Goal: Task Accomplishment & Management: Complete application form

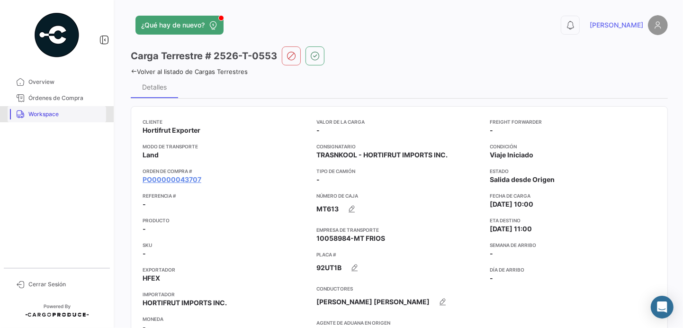
click at [49, 110] on span "Workspace" at bounding box center [65, 114] width 74 height 9
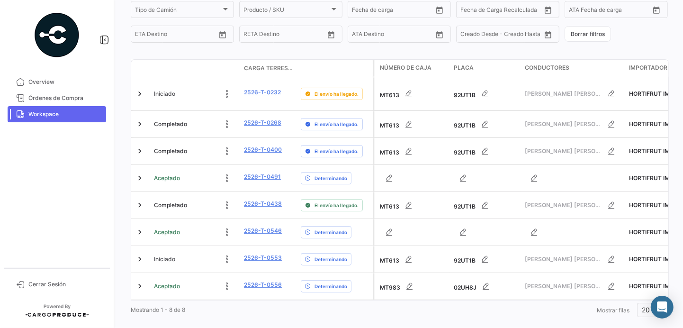
scroll to position [179, 0]
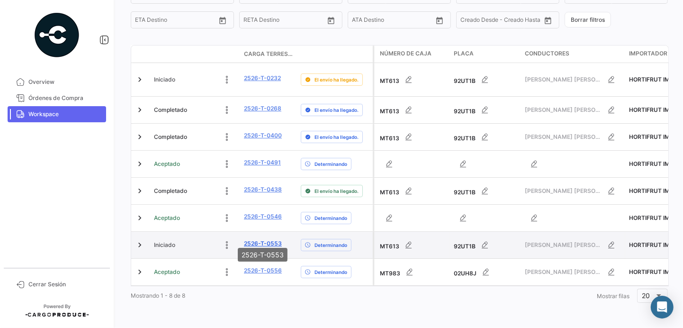
click at [259, 239] on link "2526-T-0553" at bounding box center [263, 243] width 38 height 9
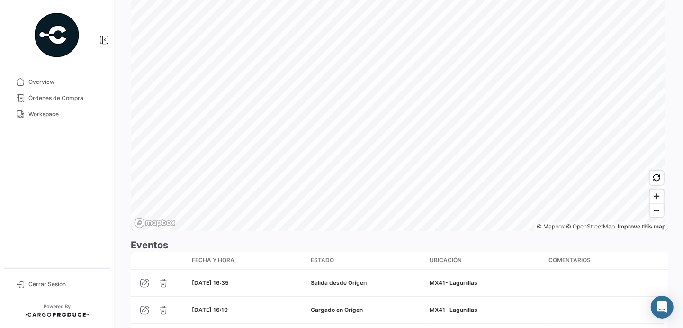
scroll to position [706, 0]
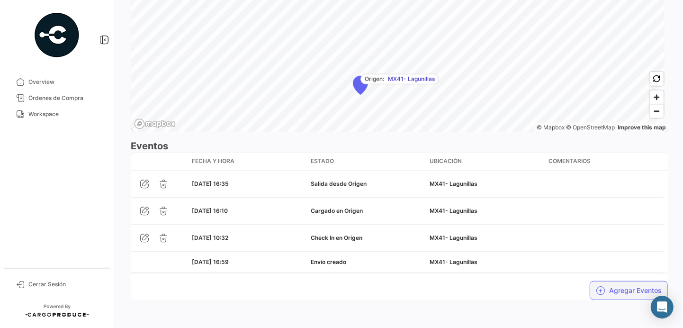
click at [605, 291] on button "Agregar Eventos" at bounding box center [629, 290] width 78 height 19
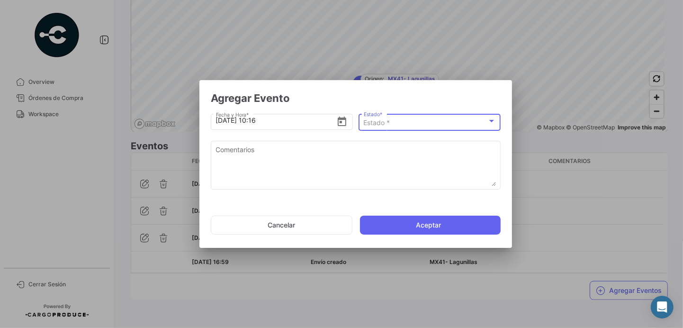
click at [391, 125] on div "Estado *" at bounding box center [426, 123] width 124 height 8
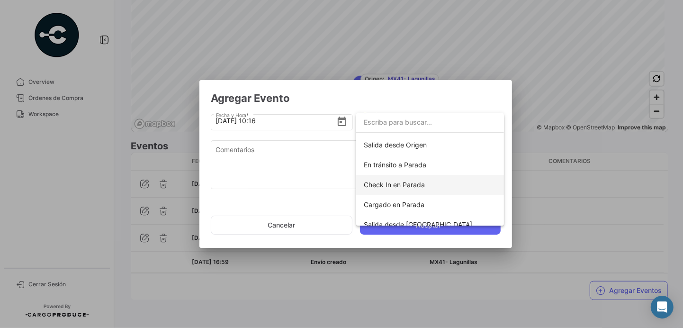
scroll to position [67, 0]
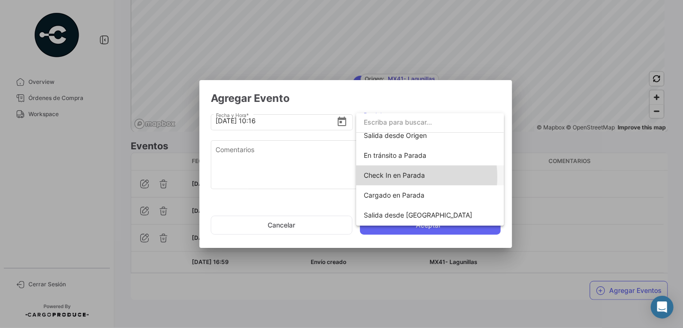
click at [397, 176] on span "Check In en Parada" at bounding box center [394, 175] width 61 height 8
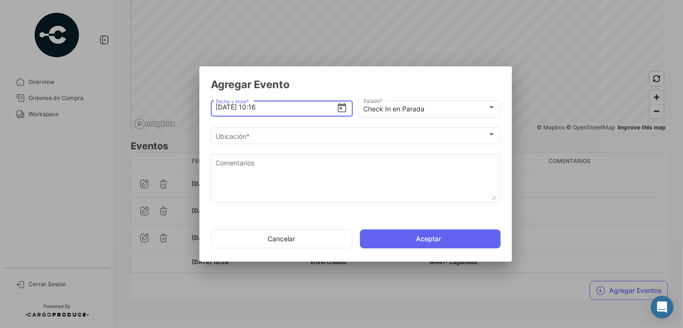
click at [255, 107] on input "[DATE] 10:16" at bounding box center [276, 106] width 121 height 33
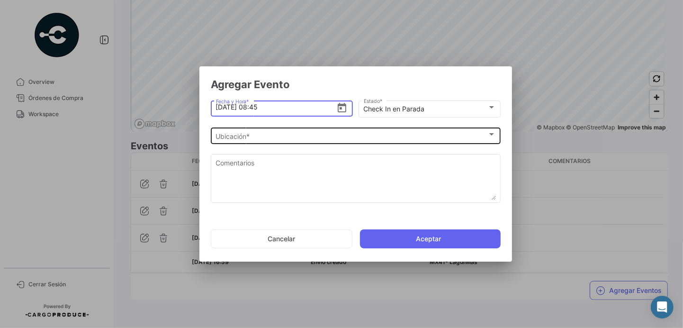
type input "[DATE] 08:45"
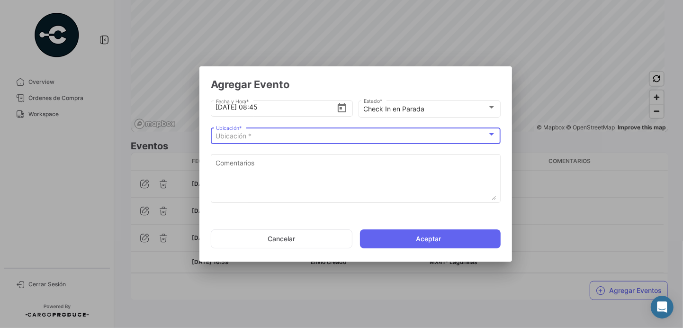
click at [303, 134] on div "Ubicación *" at bounding box center [351, 136] width 271 height 8
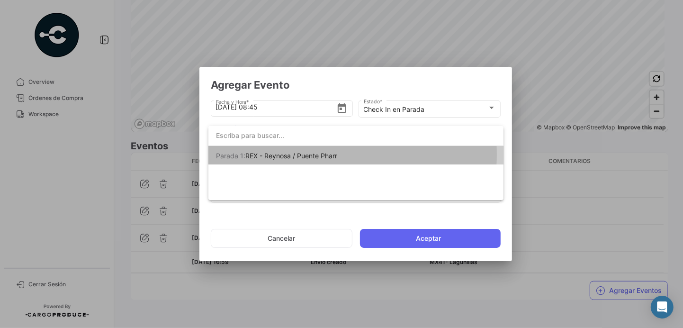
click at [298, 154] on span "REX - Reynosa / Puente Pharr" at bounding box center [291, 156] width 92 height 8
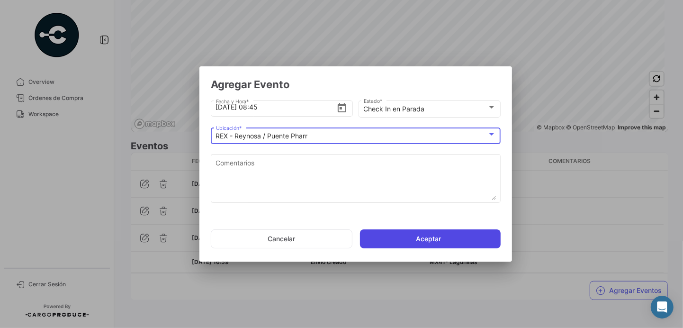
click at [412, 239] on button "Aceptar" at bounding box center [430, 238] width 141 height 19
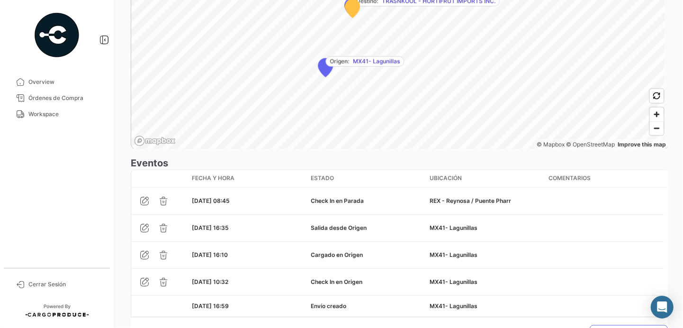
scroll to position [733, 0]
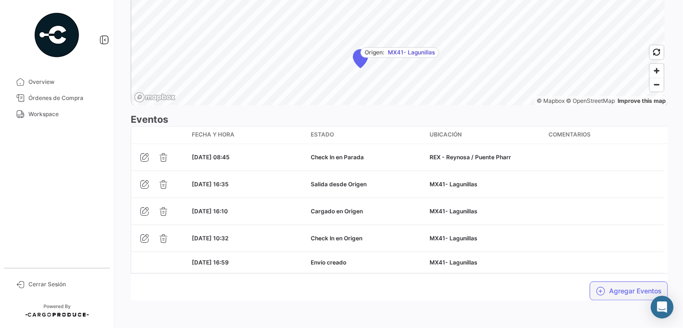
click at [617, 289] on button "Agregar Eventos" at bounding box center [629, 290] width 78 height 19
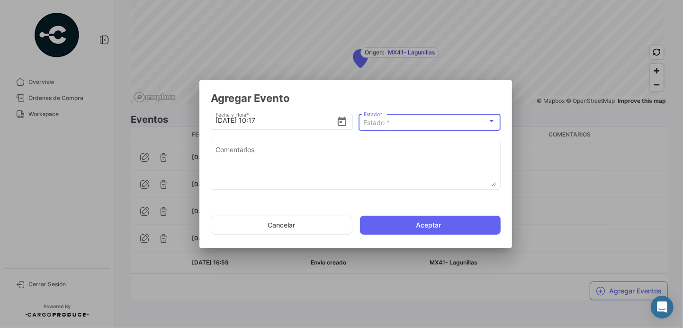
click at [381, 122] on span "Estado *" at bounding box center [377, 122] width 27 height 8
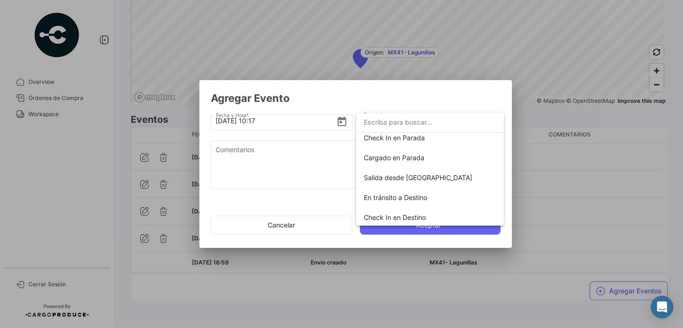
scroll to position [105, 0]
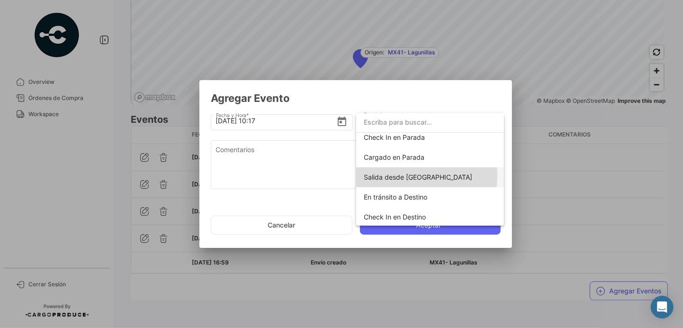
click at [389, 175] on span "Salida desde [GEOGRAPHIC_DATA]" at bounding box center [418, 177] width 108 height 8
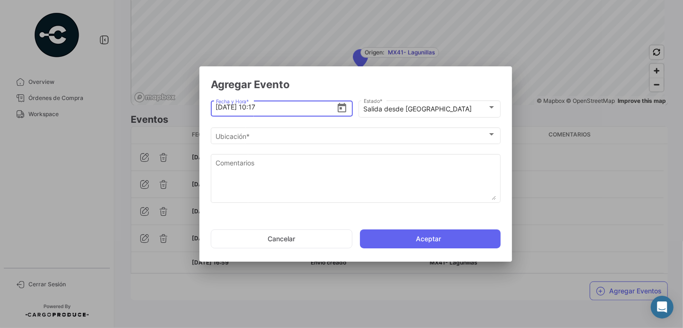
click at [269, 106] on input "[DATE] 10:17" at bounding box center [276, 106] width 121 height 33
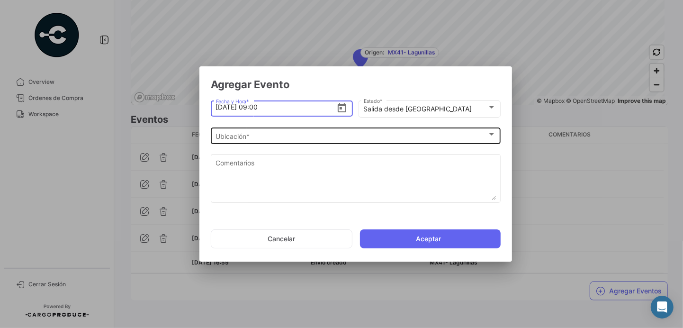
type input "[DATE] 09:00"
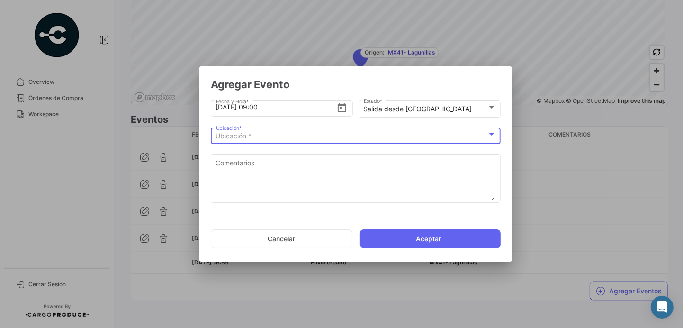
click at [287, 137] on div "Ubicación *" at bounding box center [351, 136] width 271 height 8
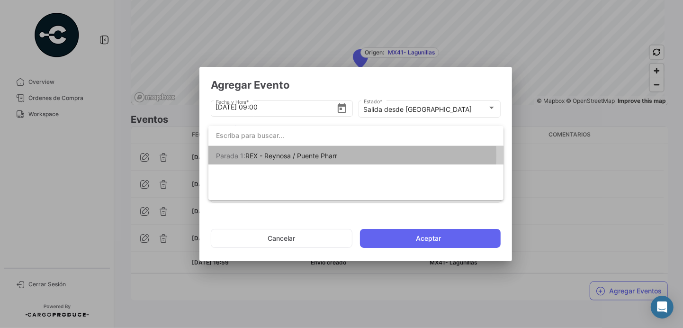
click at [285, 155] on span "REX - Reynosa / Puente Pharr" at bounding box center [291, 156] width 92 height 8
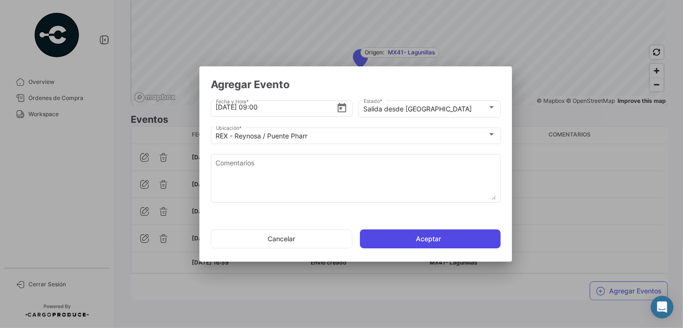
click at [419, 239] on button "Aceptar" at bounding box center [430, 238] width 141 height 19
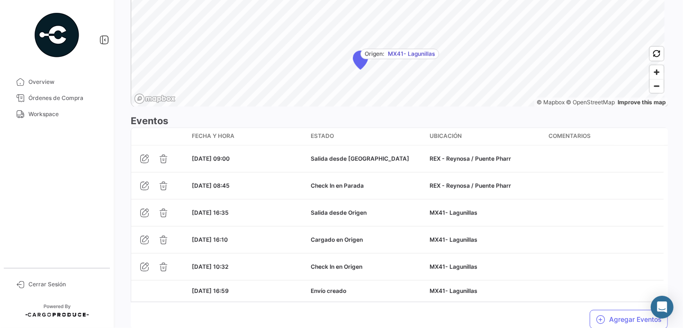
scroll to position [776, 0]
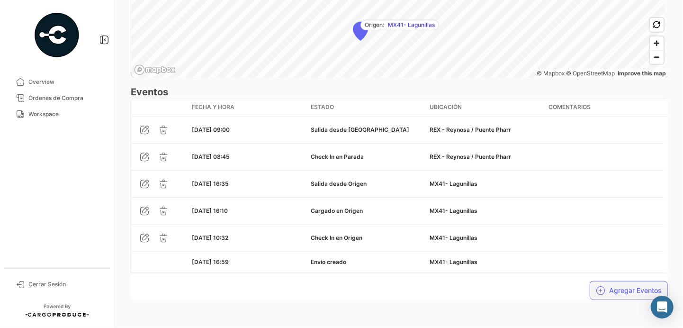
click at [620, 291] on button "Agregar Eventos" at bounding box center [629, 290] width 78 height 19
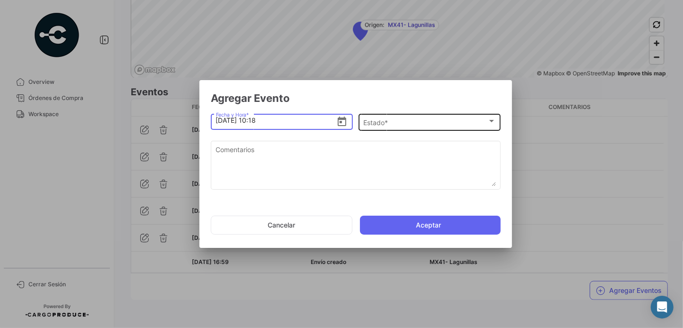
click at [423, 125] on div "Estado *" at bounding box center [426, 123] width 124 height 8
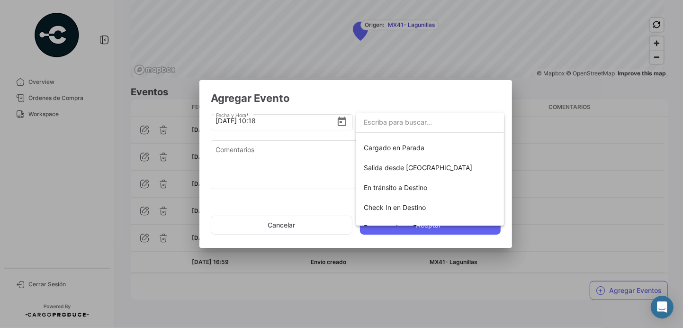
scroll to position [118, 0]
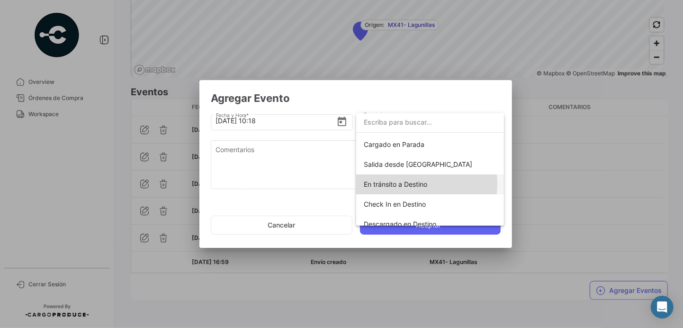
click at [401, 183] on span "En tránsito a Destino" at bounding box center [395, 184] width 63 height 8
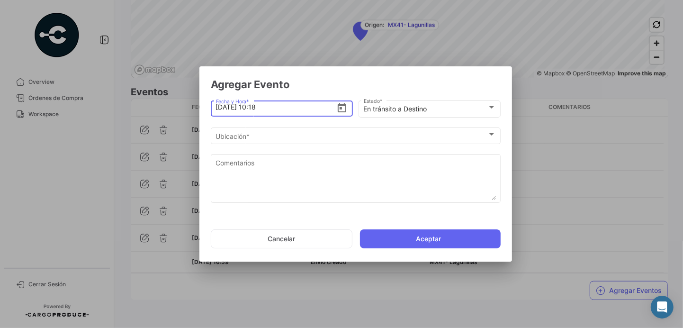
click at [311, 109] on input "[DATE] 10:18" at bounding box center [276, 106] width 121 height 33
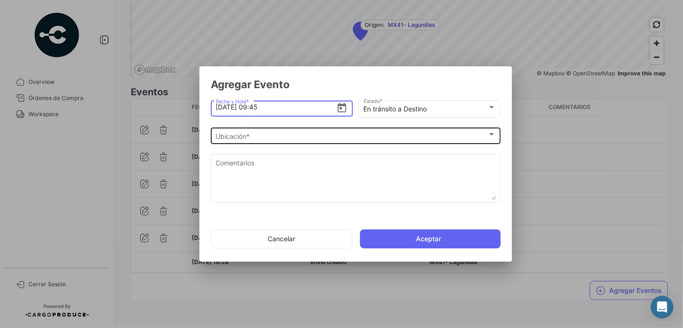
type input "[DATE] 09:45"
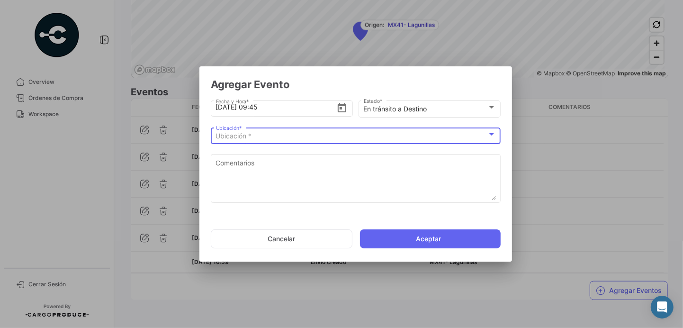
click at [362, 133] on div "Ubicación *" at bounding box center [351, 136] width 271 height 8
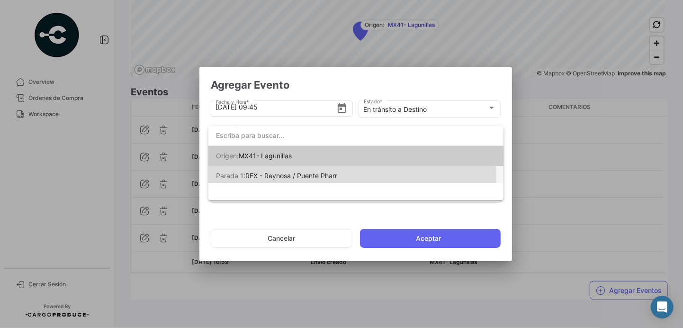
click at [276, 176] on span "REX - Reynosa / Puente Pharr" at bounding box center [291, 175] width 92 height 8
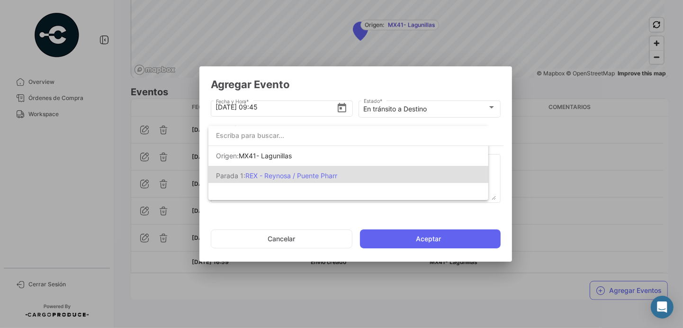
scroll to position [0, 0]
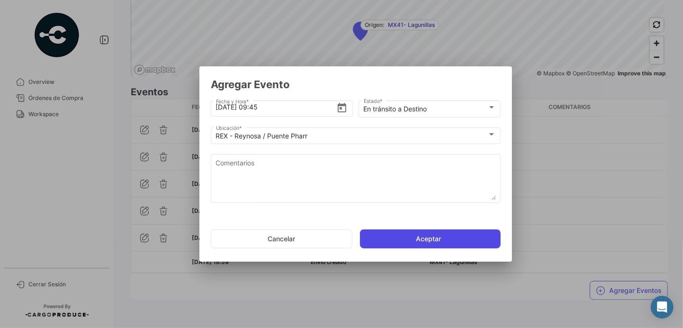
click at [404, 237] on button "Aceptar" at bounding box center [430, 238] width 141 height 19
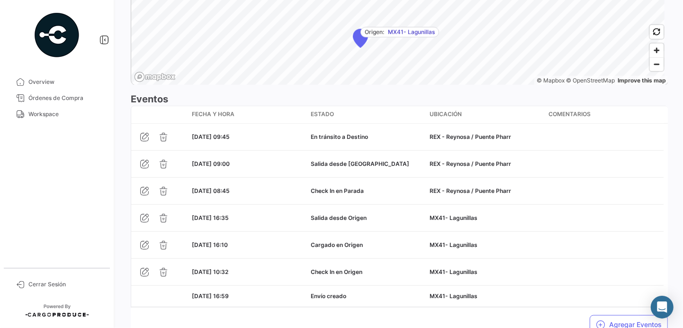
scroll to position [803, 0]
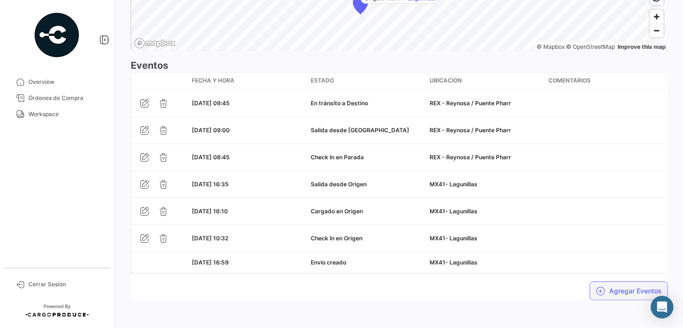
click at [604, 290] on button "Agregar Eventos" at bounding box center [629, 290] width 78 height 19
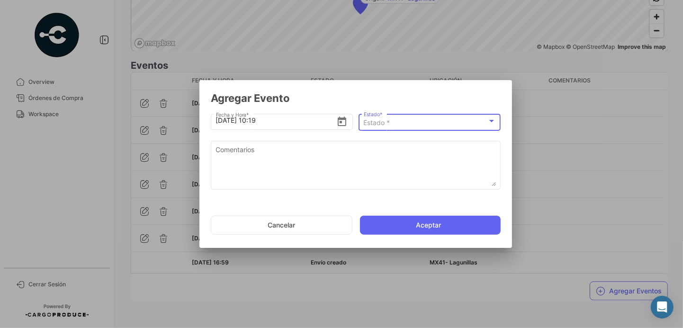
click at [379, 123] on span "Estado *" at bounding box center [377, 122] width 27 height 8
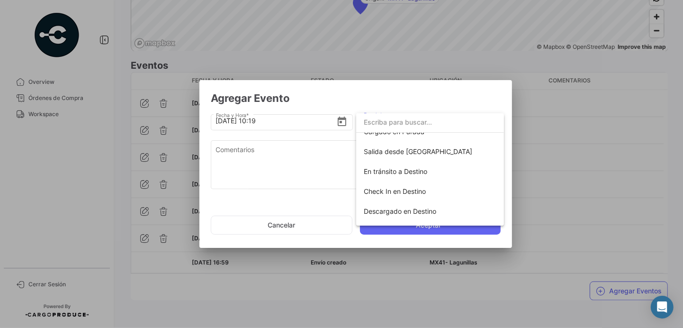
scroll to position [133, 0]
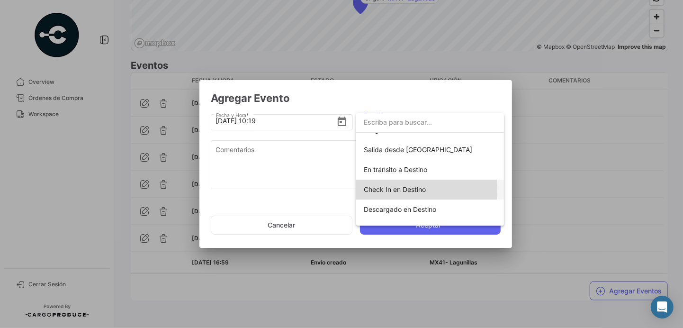
click at [395, 189] on span "Check In en Destino" at bounding box center [395, 189] width 62 height 8
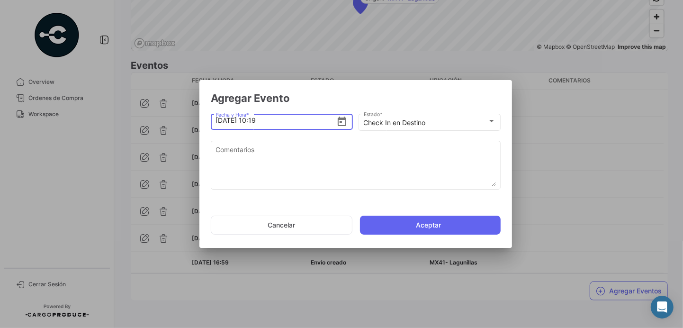
click at [306, 117] on input "[DATE] 10:19" at bounding box center [276, 120] width 121 height 33
click at [259, 121] on input "[DATE] 10:19" at bounding box center [276, 120] width 121 height 33
type input "[DATE] 10:05"
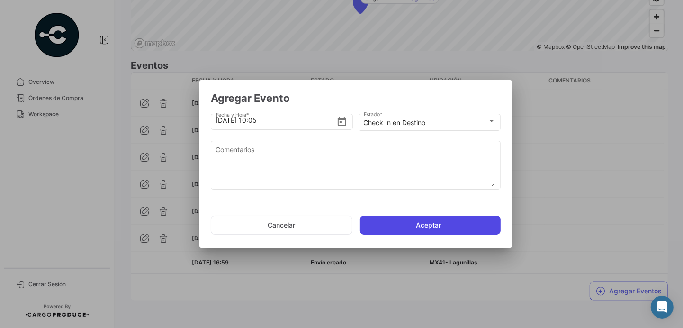
click at [413, 227] on button "Aceptar" at bounding box center [430, 225] width 141 height 19
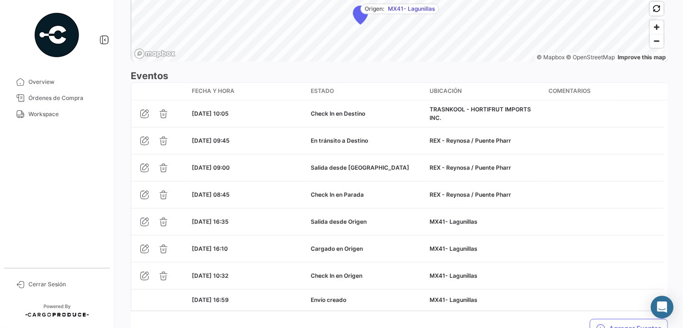
scroll to position [830, 0]
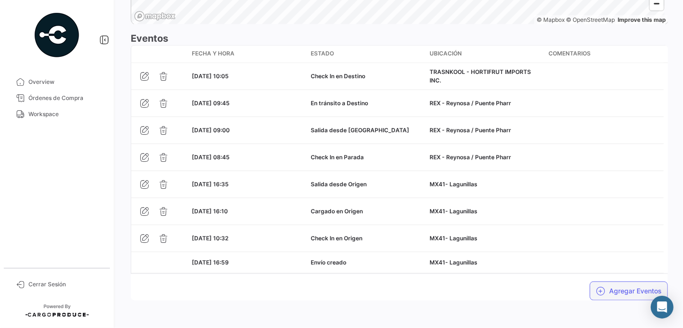
click at [617, 292] on button "Agregar Eventos" at bounding box center [629, 290] width 78 height 19
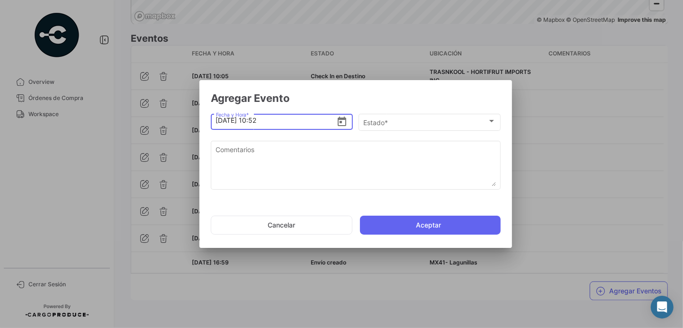
click at [302, 121] on input "[DATE] 10:52" at bounding box center [276, 120] width 121 height 33
type input "[DATE] 10:45"
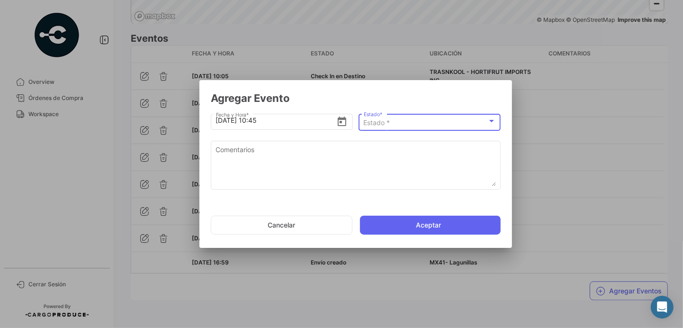
click at [394, 126] on div "Estado *" at bounding box center [426, 123] width 124 height 8
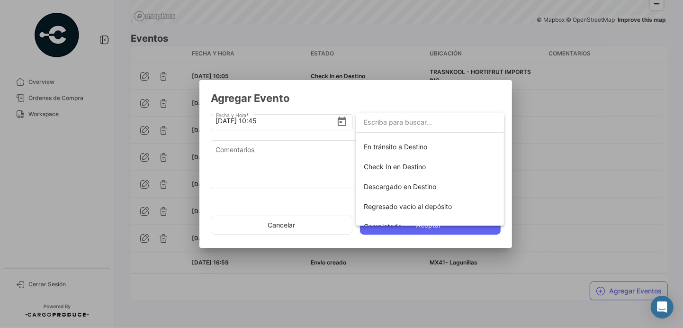
scroll to position [166, 0]
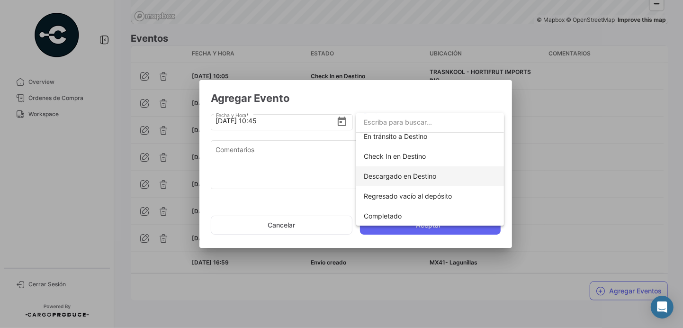
click at [418, 176] on span "Descargado en Destino" at bounding box center [400, 176] width 72 height 8
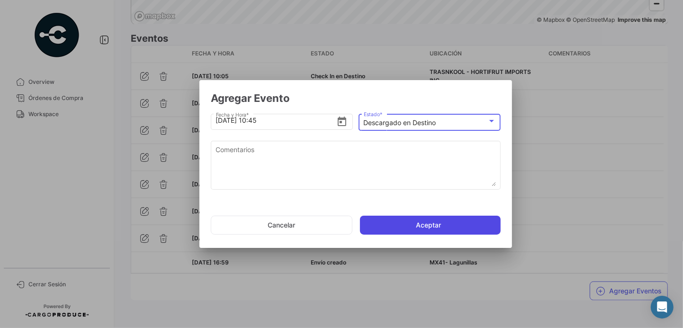
click at [406, 226] on button "Aceptar" at bounding box center [430, 225] width 141 height 19
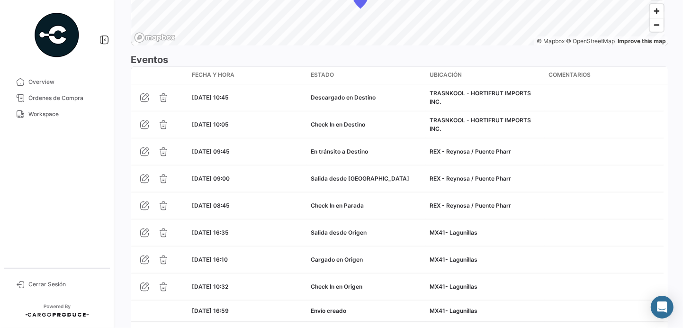
scroll to position [857, 0]
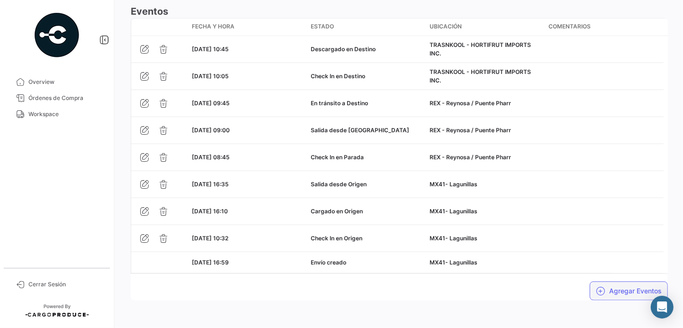
click at [616, 292] on button "Agregar Eventos" at bounding box center [629, 290] width 78 height 19
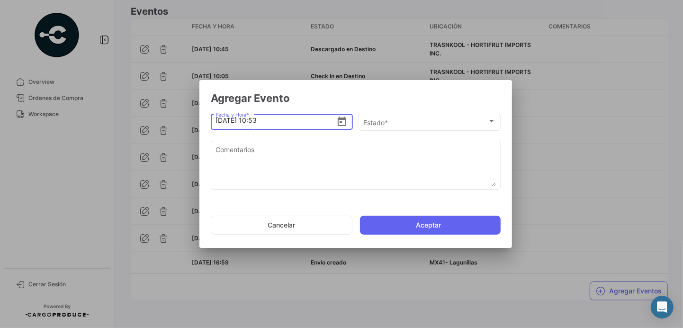
click at [307, 118] on input "[DATE] 10:53" at bounding box center [276, 120] width 121 height 33
type input "[DATE] 10:05"
click at [287, 226] on button "Cancelar" at bounding box center [282, 225] width 142 height 19
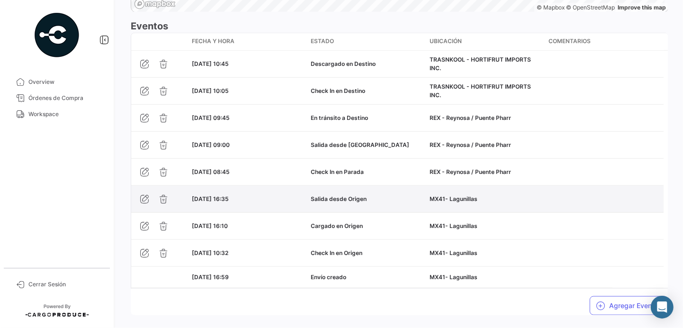
scroll to position [839, 0]
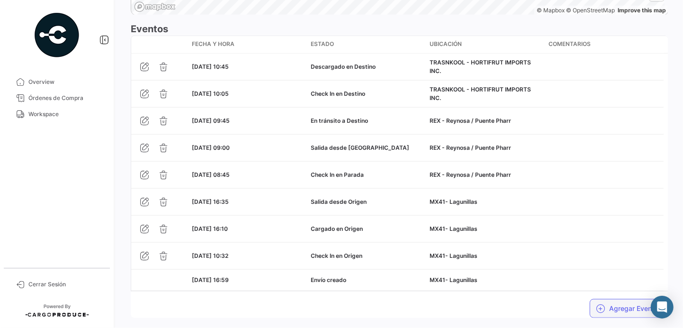
click at [624, 311] on button "Agregar Eventos" at bounding box center [629, 308] width 78 height 19
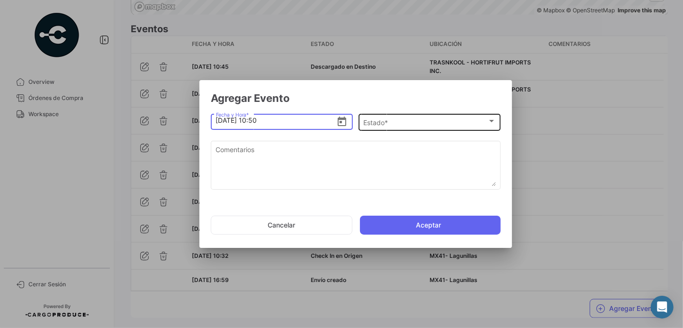
type input "[DATE] 10:50"
click at [409, 118] on div "Estado * Estado *" at bounding box center [430, 121] width 132 height 18
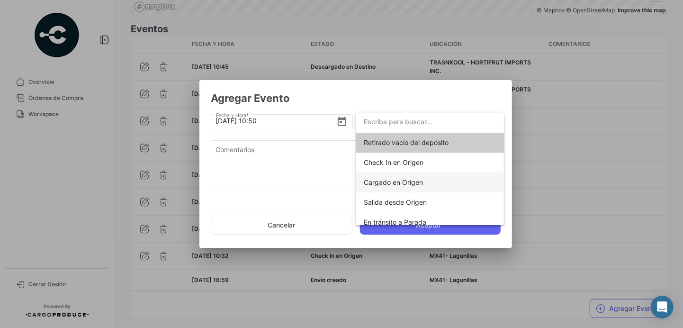
scroll to position [166, 0]
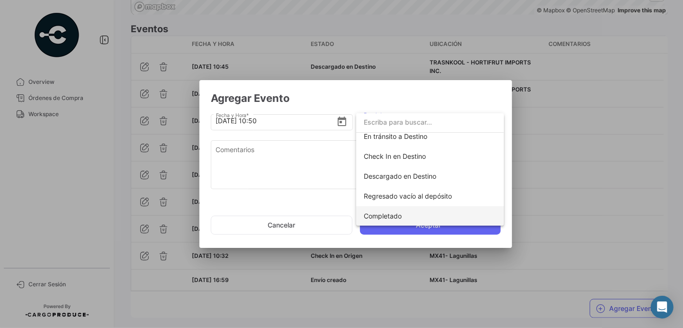
click at [383, 216] on span "Completado" at bounding box center [383, 216] width 38 height 8
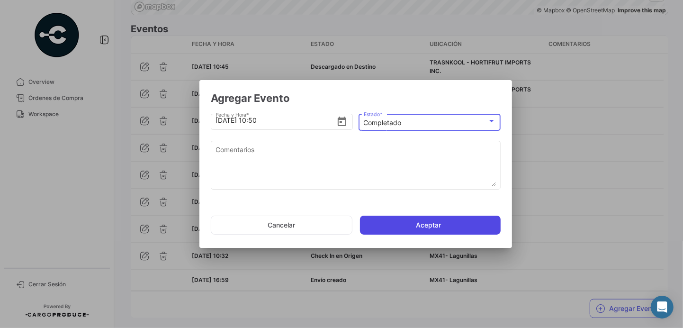
click at [408, 223] on button "Aceptar" at bounding box center [430, 225] width 141 height 19
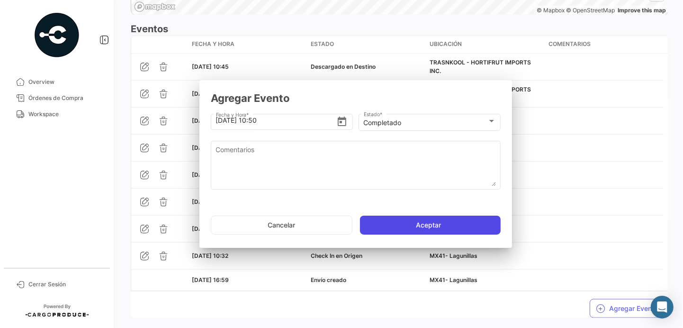
scroll to position [0, 0]
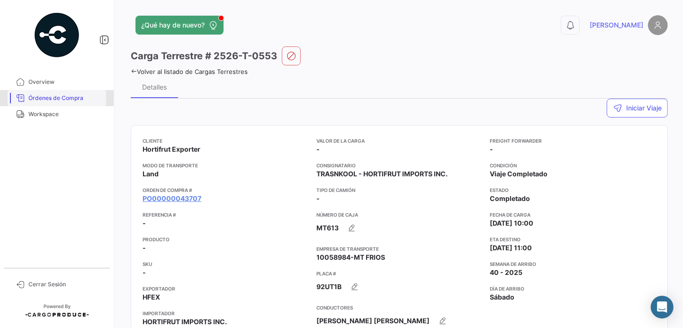
click at [38, 98] on span "Órdenes de Compra" at bounding box center [65, 98] width 74 height 9
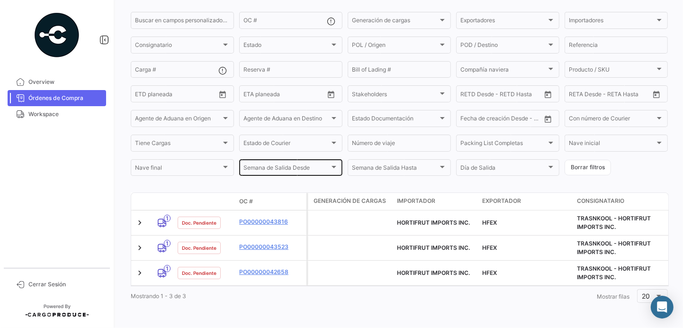
scroll to position [81, 0]
